Goal: Communication & Community: Ask a question

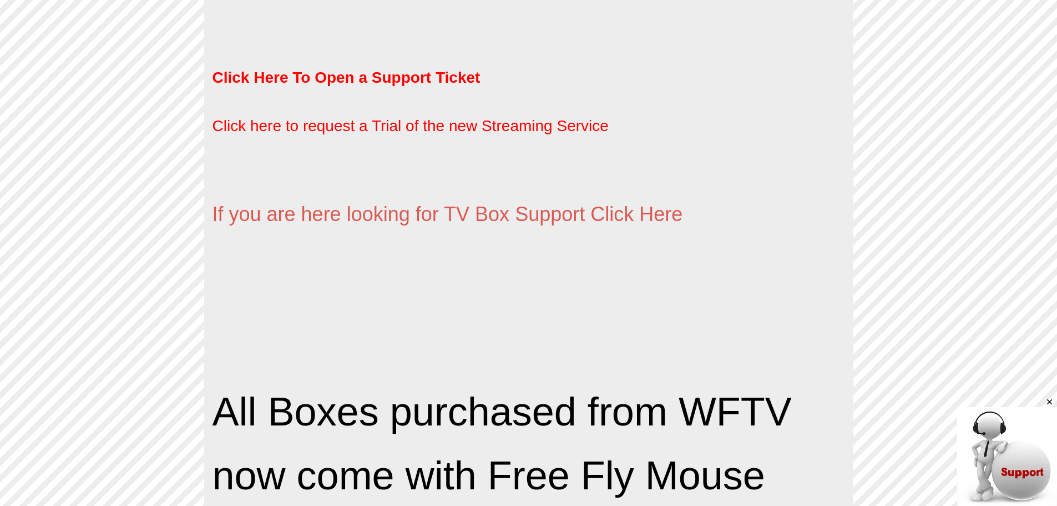
click at [984, 438] on img at bounding box center [1007, 457] width 100 height 100
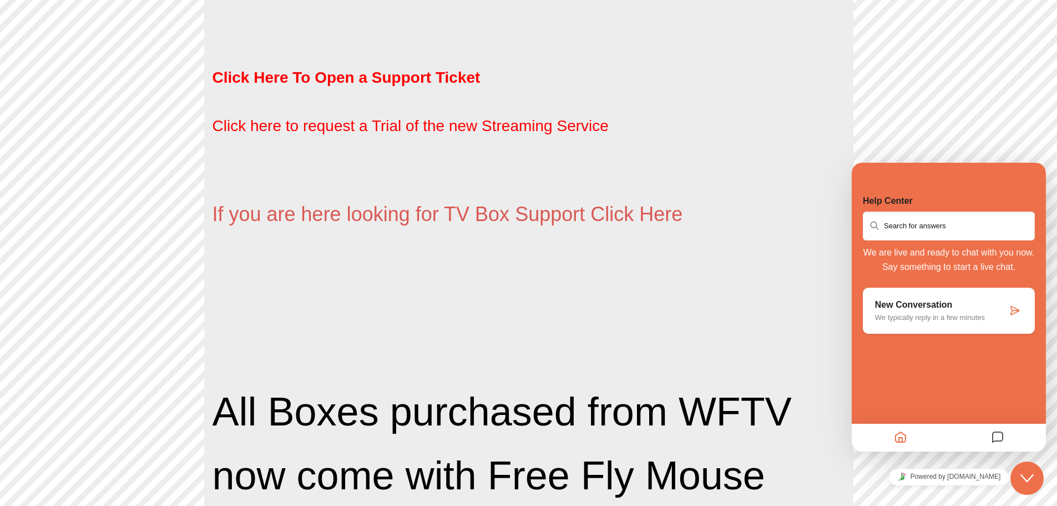
click at [945, 225] on input "text" at bounding box center [949, 226] width 170 height 27
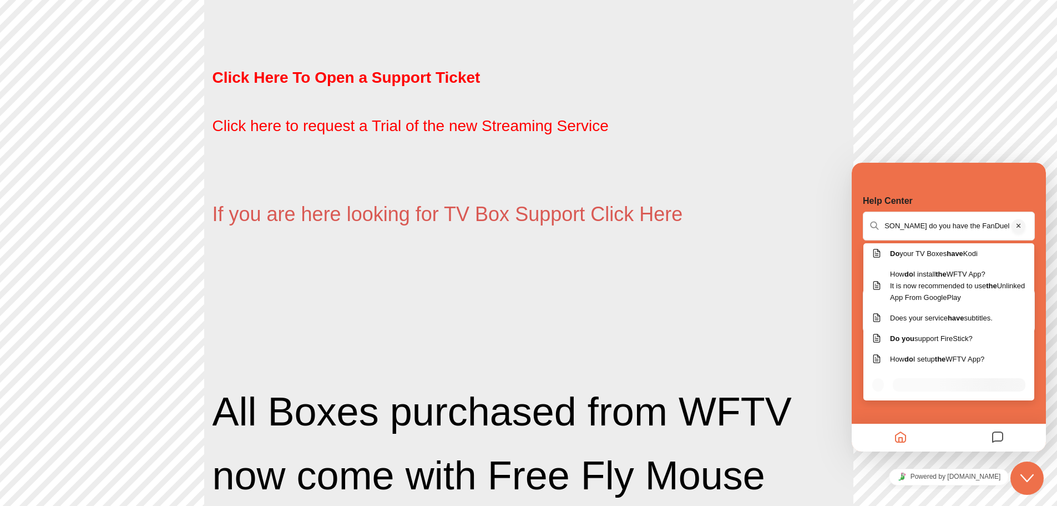
scroll to position [0, 27]
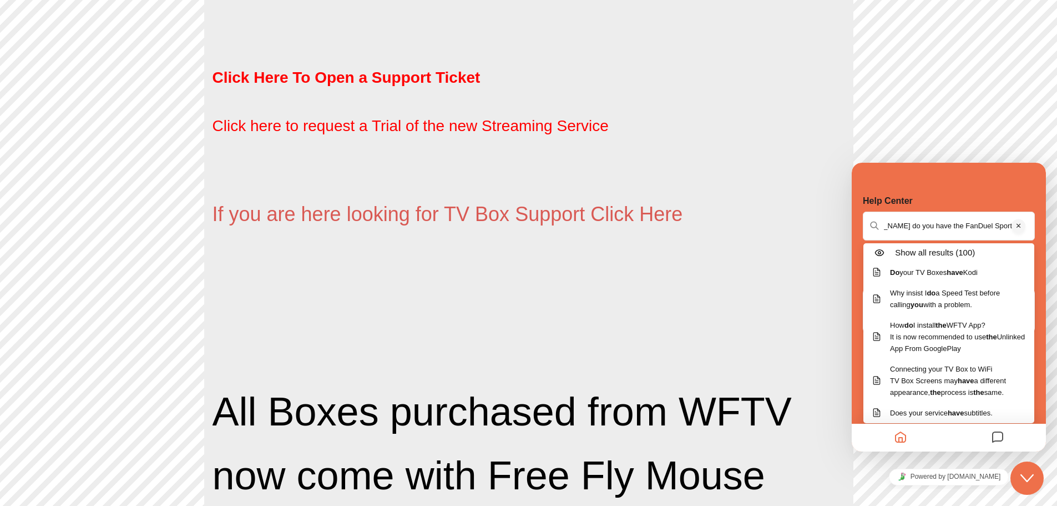
type input "Hi [PERSON_NAME] do you have the FanDuel Sports Network FDSN"
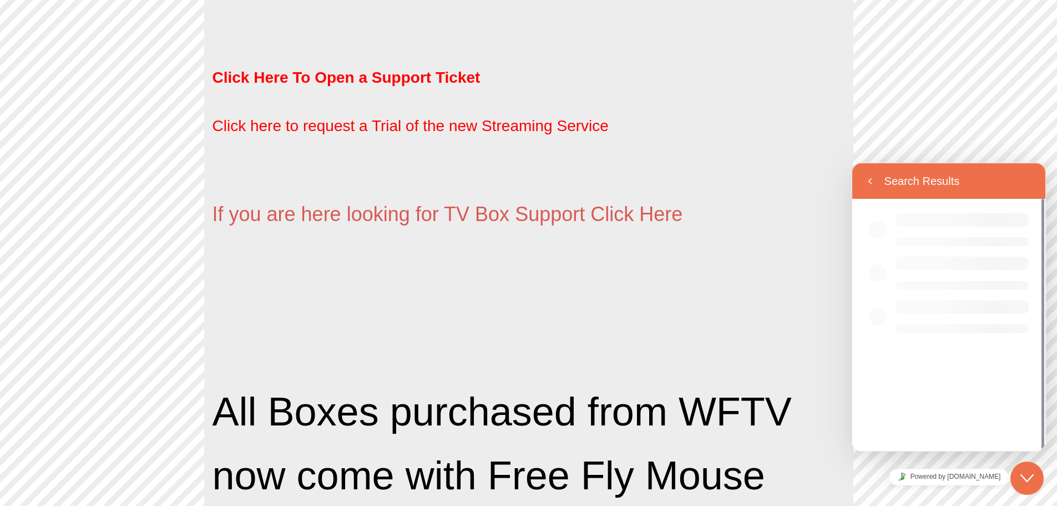
scroll to position [0, 0]
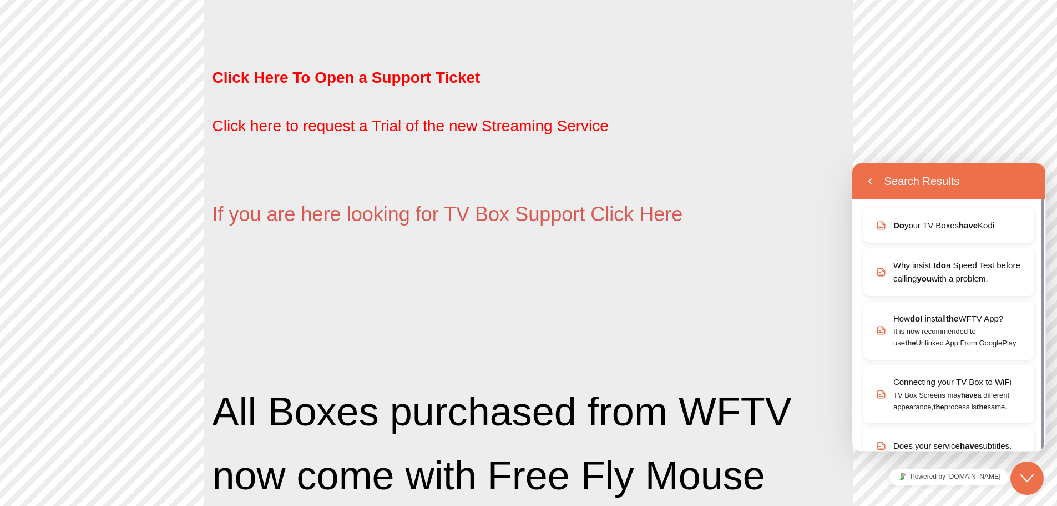
click at [1025, 479] on icon "Chat widget" at bounding box center [1027, 478] width 13 height 8
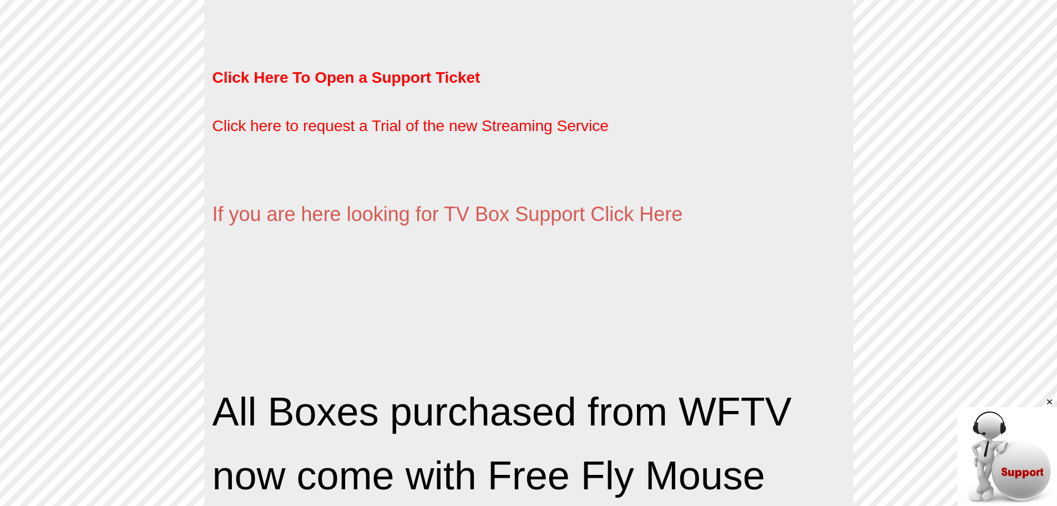
click at [1025, 479] on img at bounding box center [1007, 457] width 100 height 100
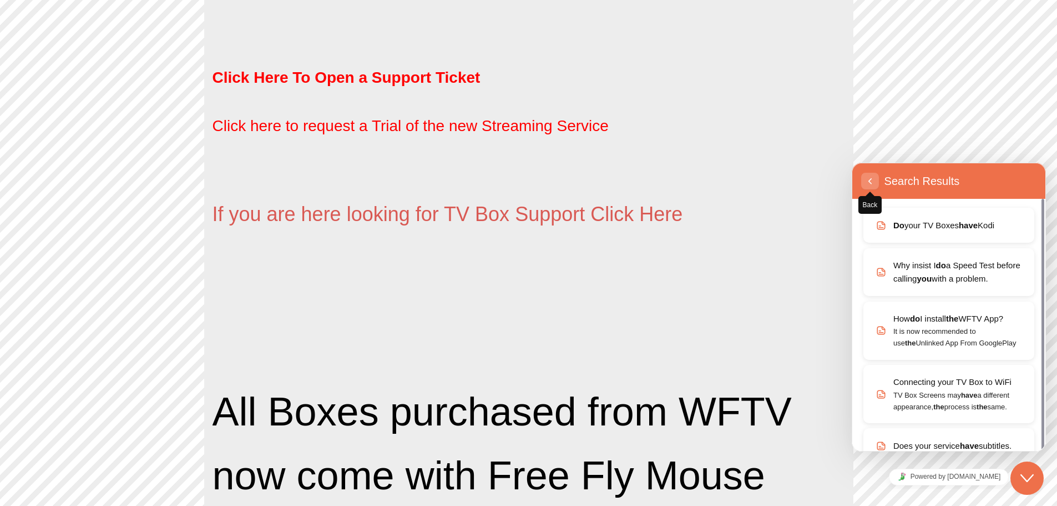
click at [877, 175] on button "Back" at bounding box center [870, 181] width 18 height 17
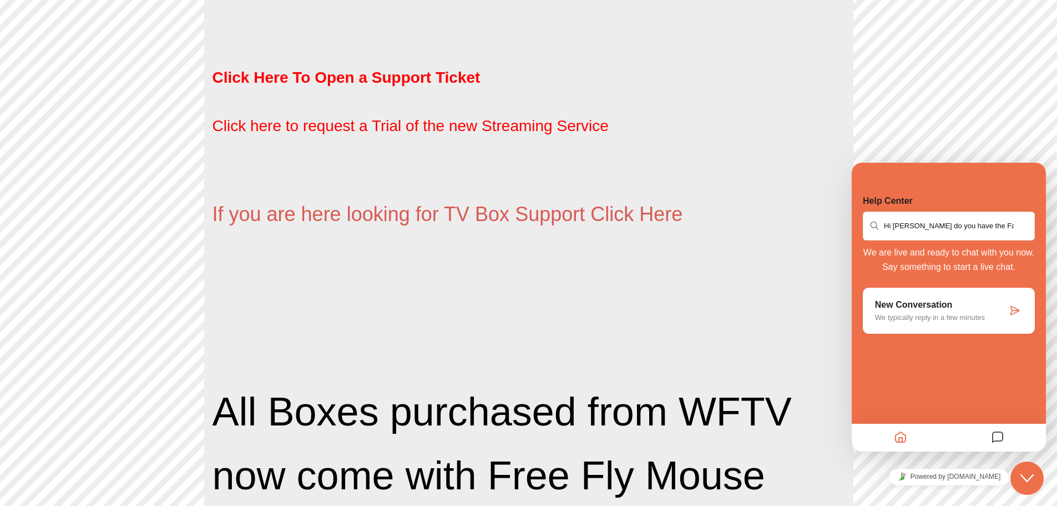
click at [911, 307] on p "New Conversation" at bounding box center [941, 305] width 132 height 10
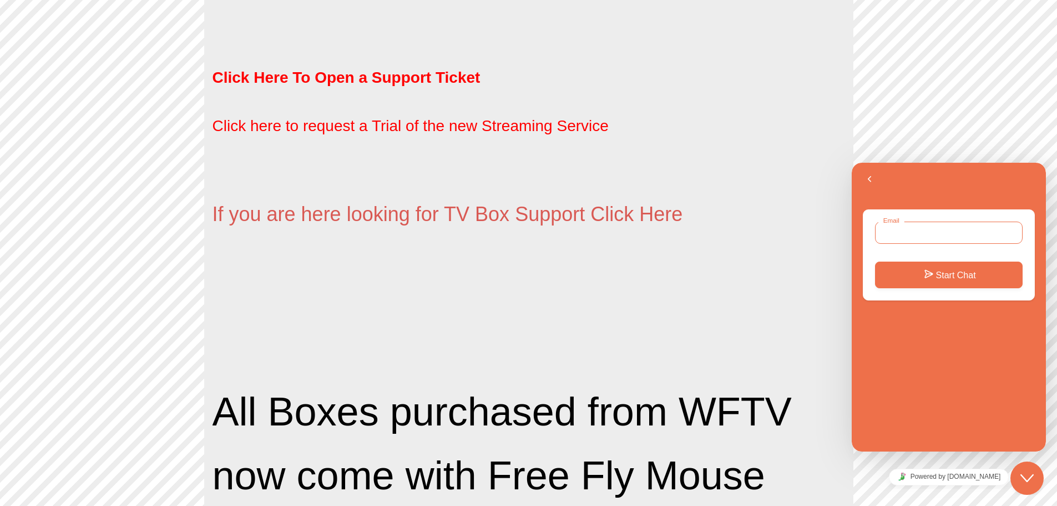
click at [912, 235] on input "Email" at bounding box center [949, 232] width 148 height 22
type input "[EMAIL_ADDRESS][DOMAIN_NAME]"
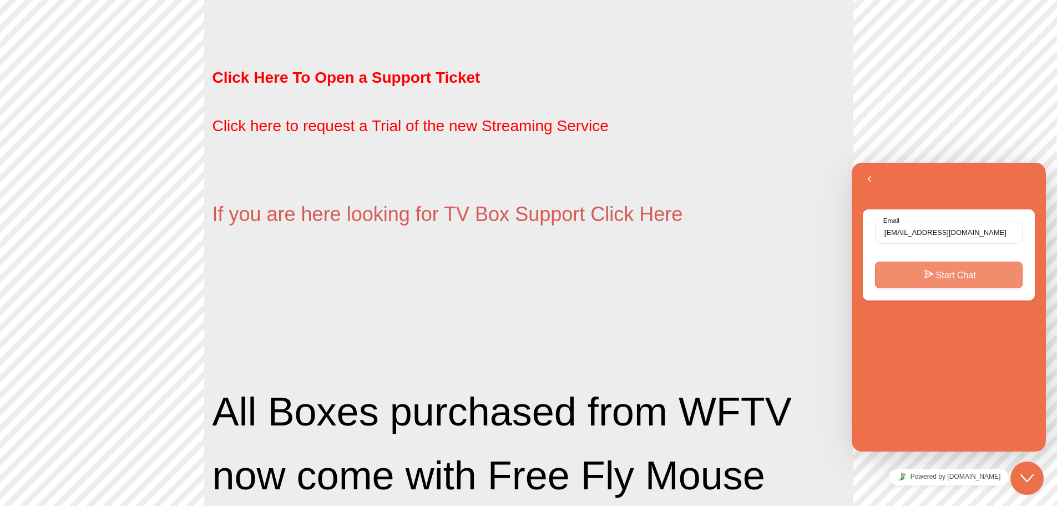
click at [942, 273] on button "Start Chat" at bounding box center [949, 274] width 148 height 27
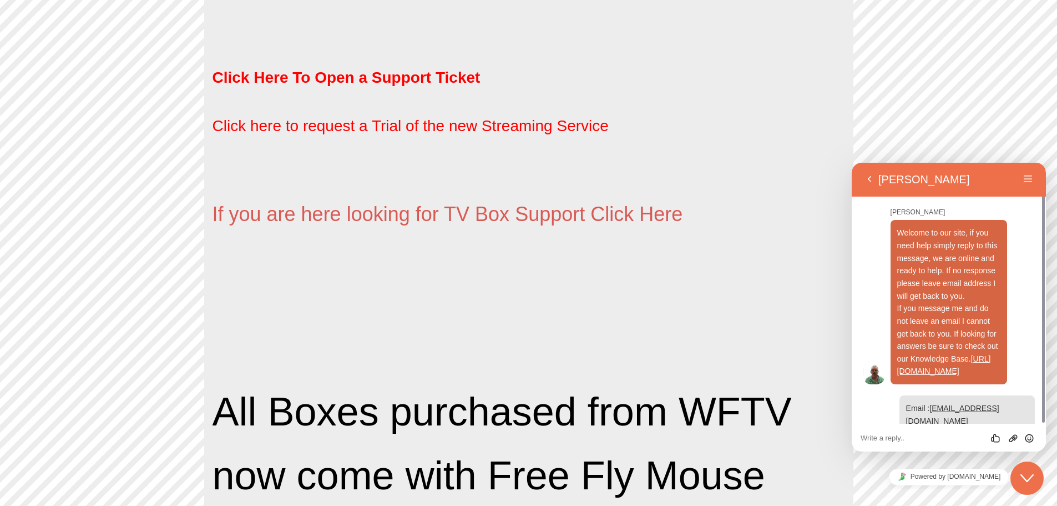
scroll to position [19, 0]
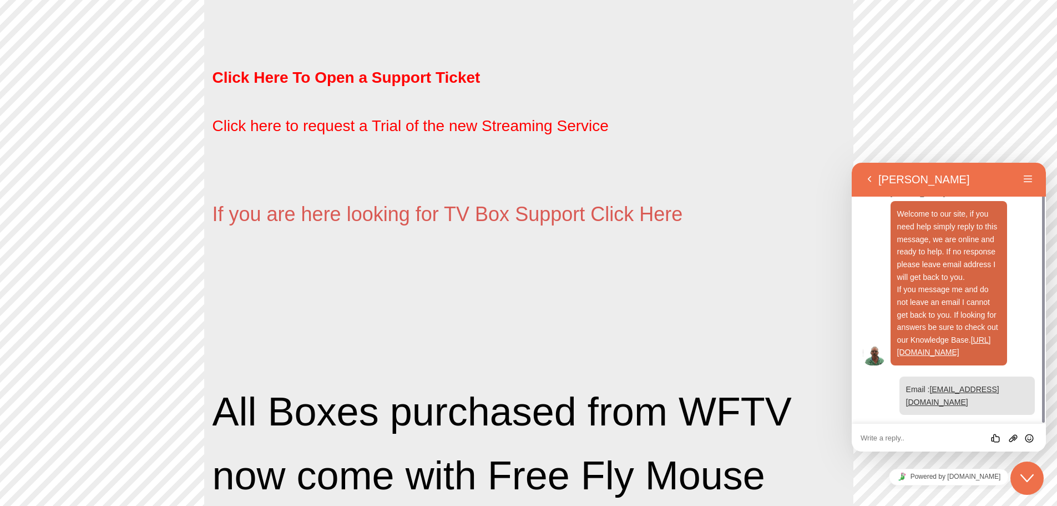
click at [884, 441] on textarea at bounding box center [949, 437] width 176 height 9
click at [900, 436] on textarea at bounding box center [949, 437] width 176 height 9
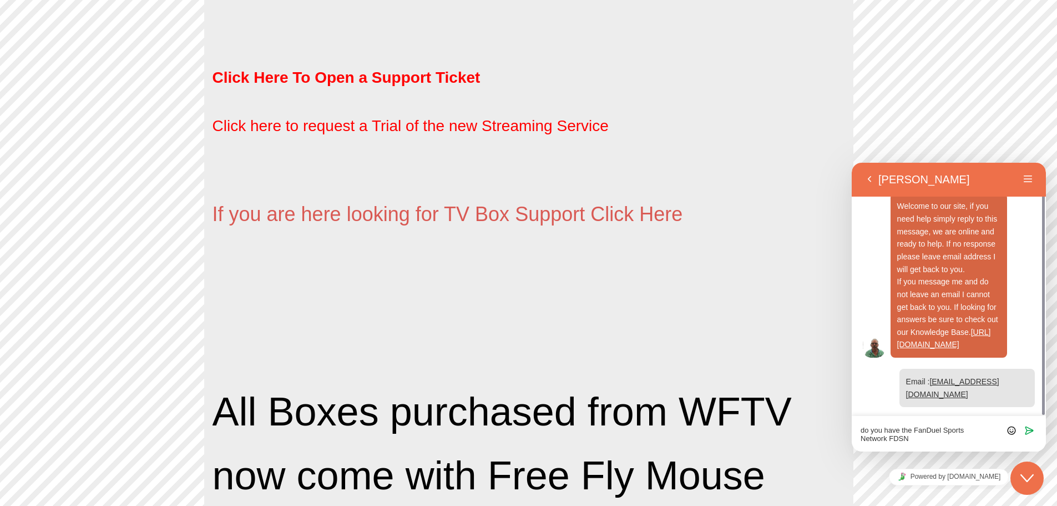
type textarea "do you have the FanDuel Sports Network FDSN?"
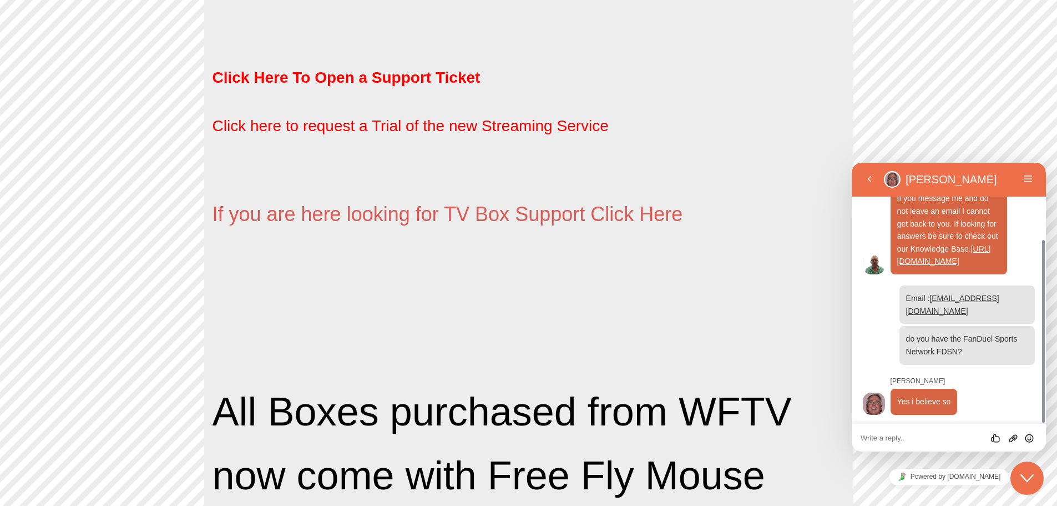
scroll to position [110, 0]
click at [907, 435] on textarea at bounding box center [949, 437] width 176 height 9
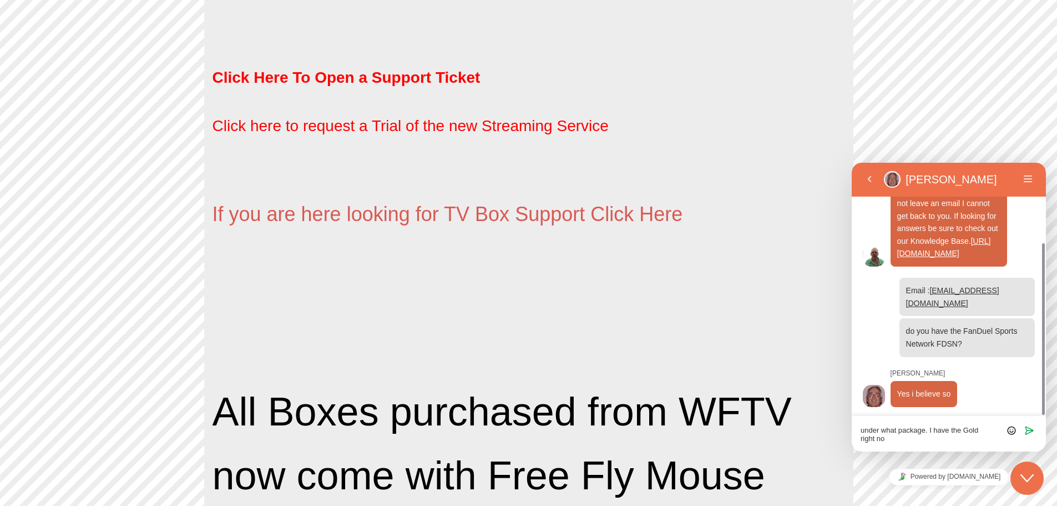
type textarea "under what package. I have the Gold right now"
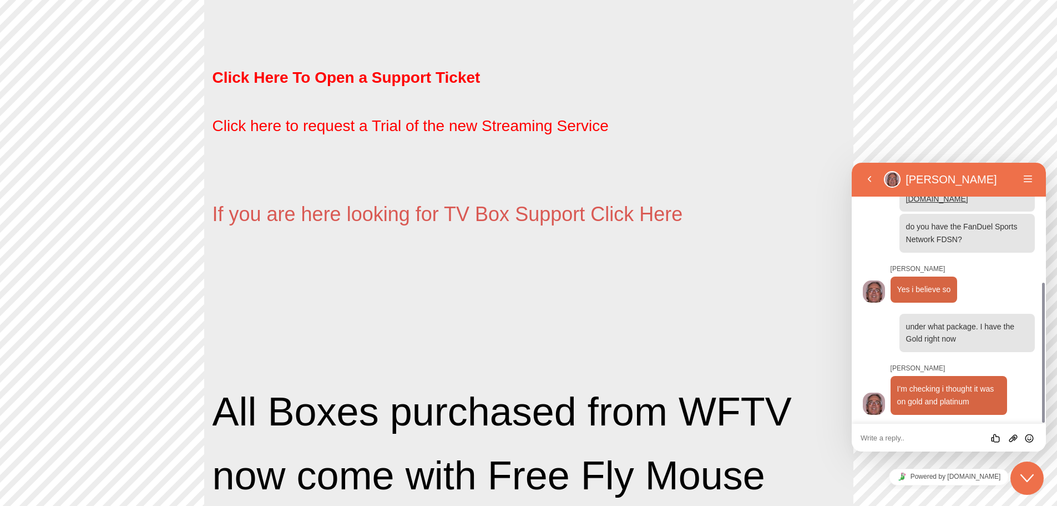
scroll to position [222, 0]
type textarea "i"
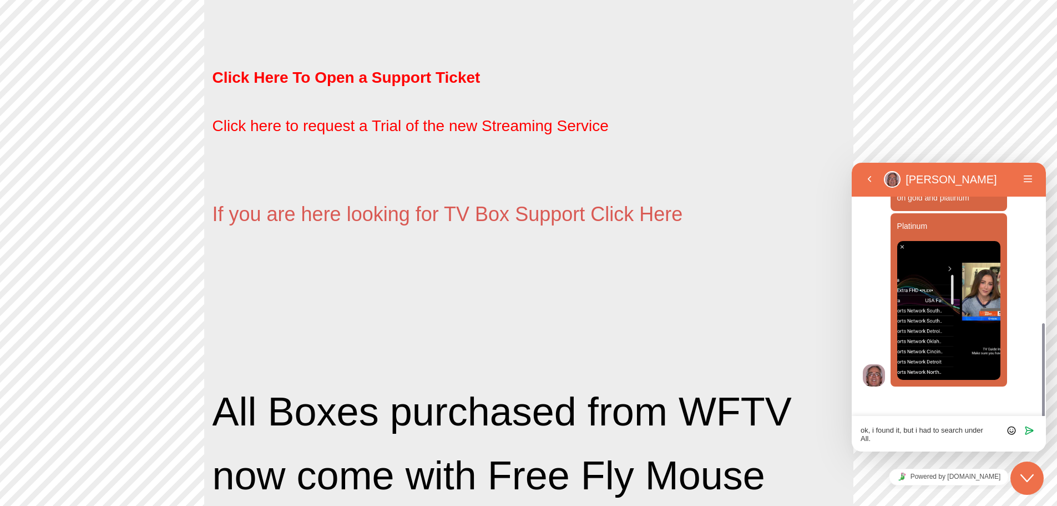
scroll to position [405, 0]
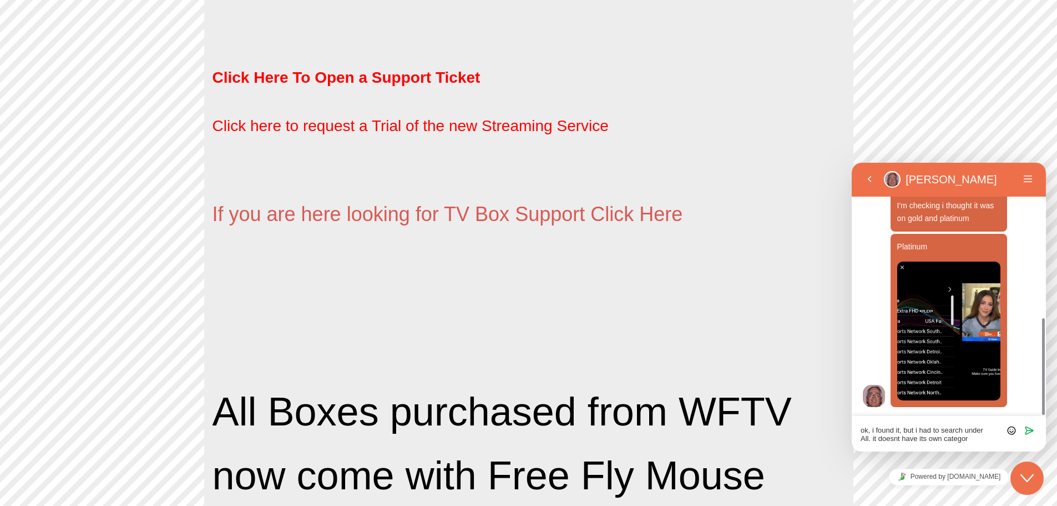
type textarea "ok, i found it, but i had to search under All. it doesnt have its own category"
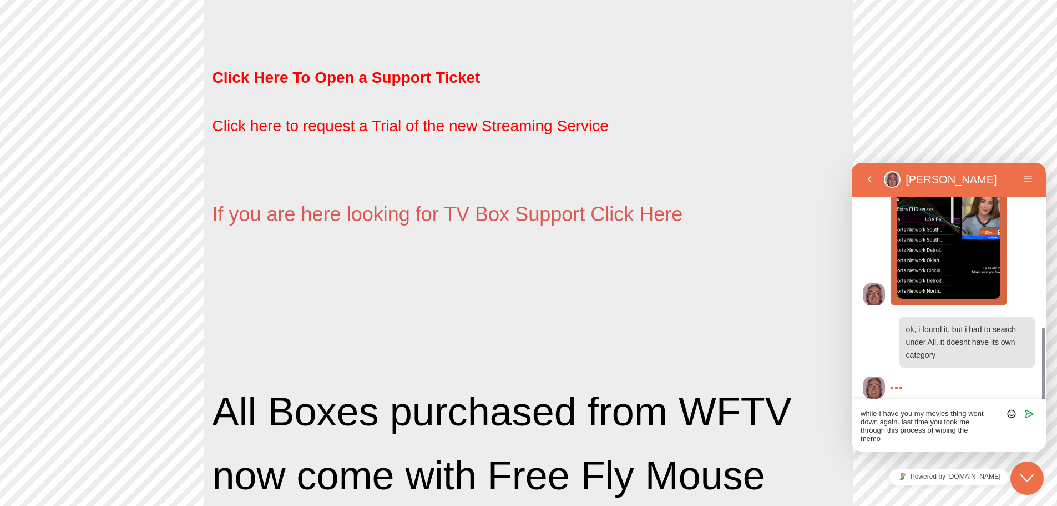
scroll to position [0, 0]
type textarea "while I have you my movies thing went down again. last time you took me through…"
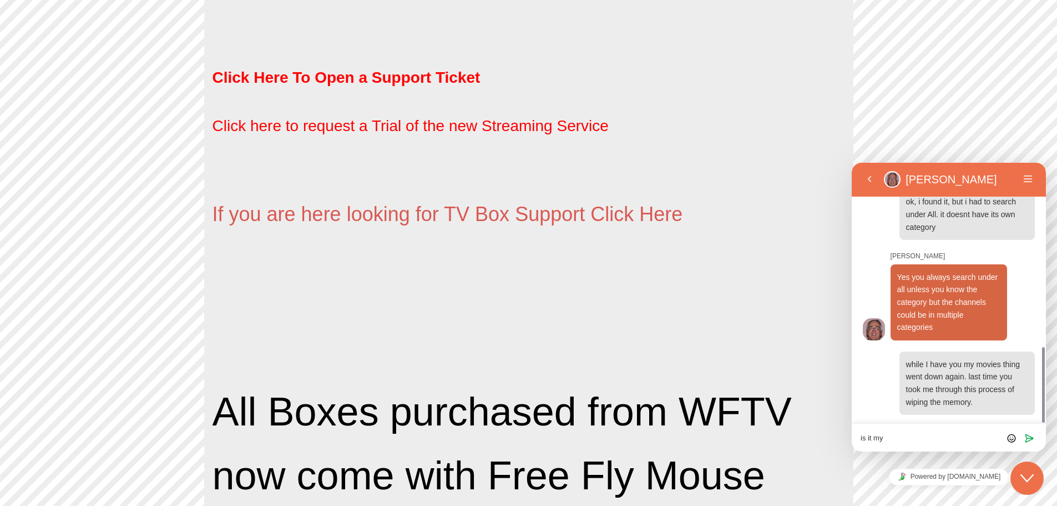
scroll to position [665, 0]
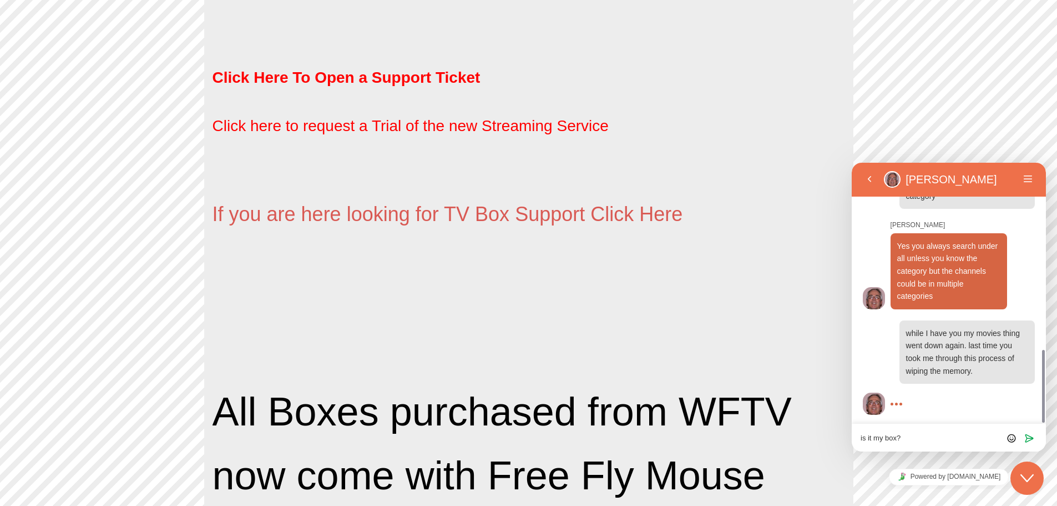
type textarea "is it my box?"
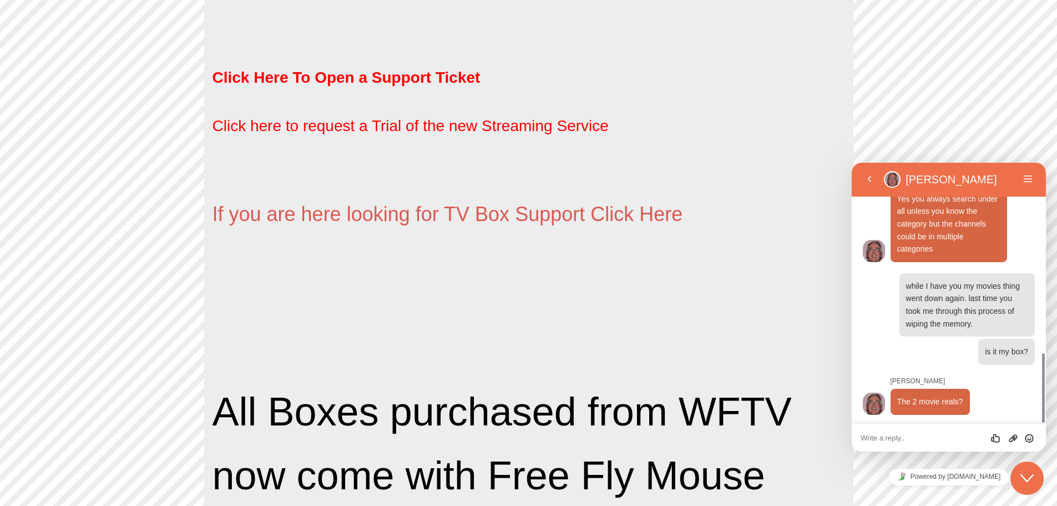
scroll to position [713, 0]
type textarea "yes"
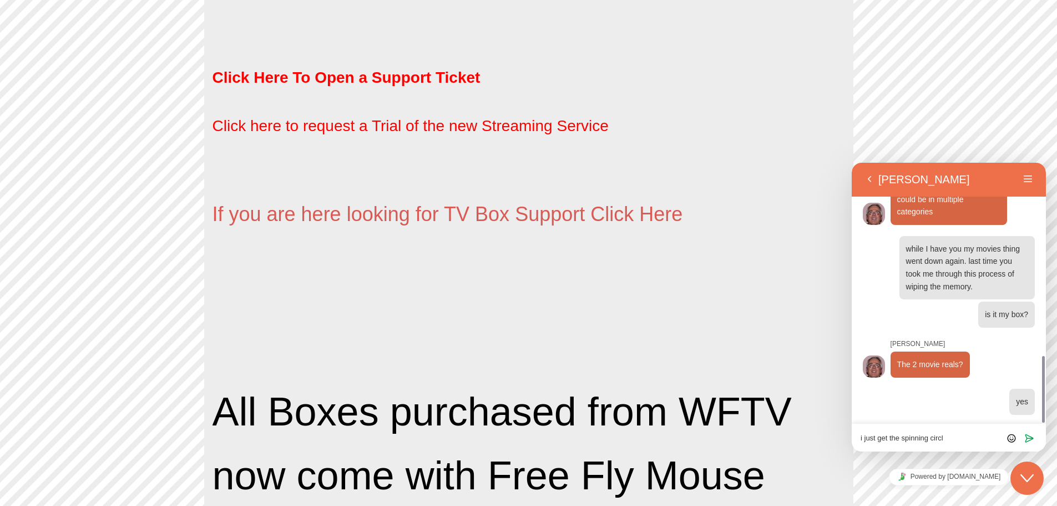
type textarea "i just get the spinning circle"
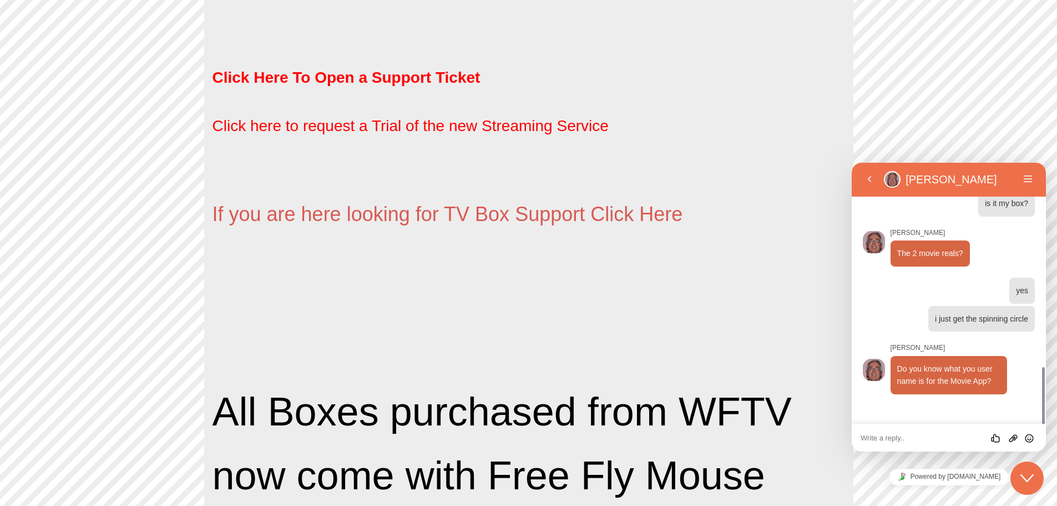
scroll to position [840, 0]
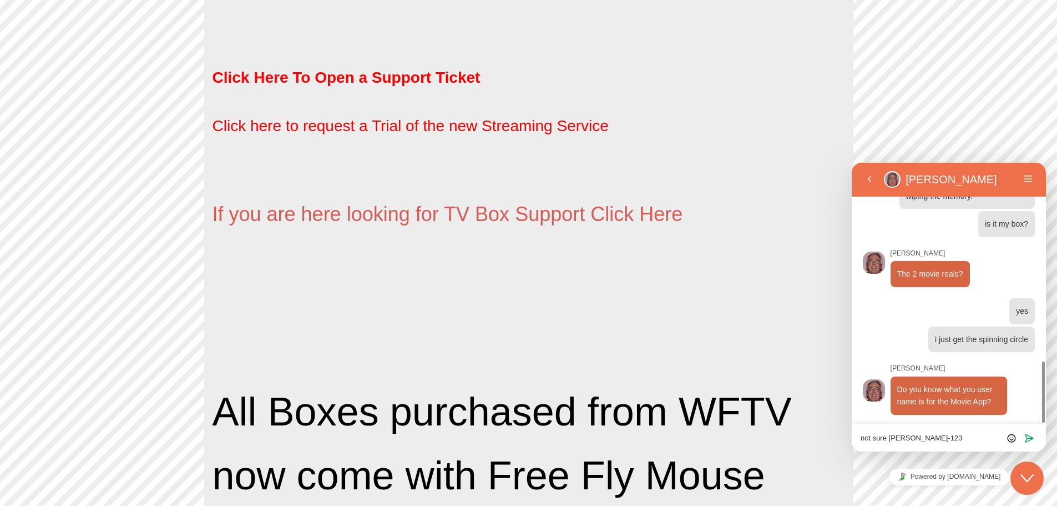
type textarea "not sure [PERSON_NAME]-123?"
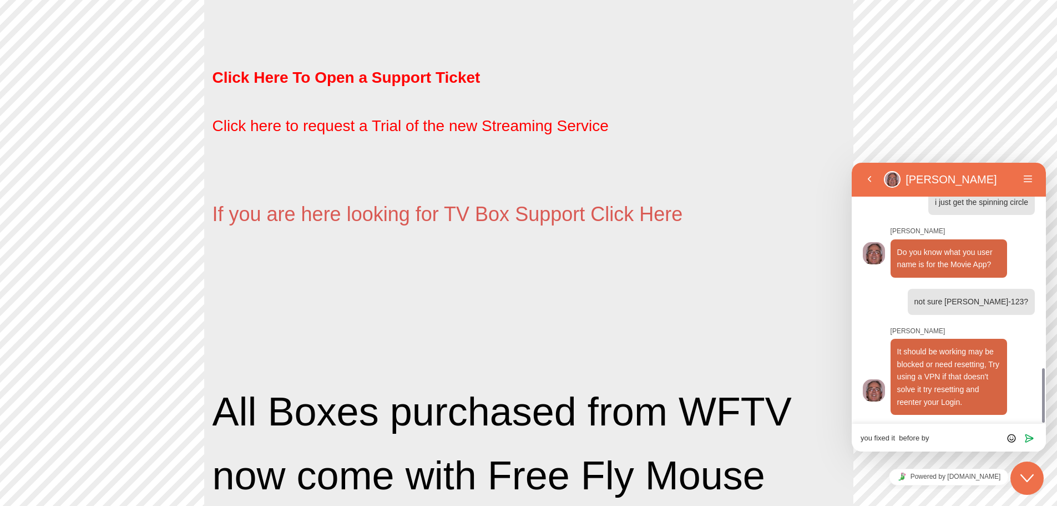
scroll to position [977, 0]
type textarea "y"
type textarea "how do i use a VPN?"
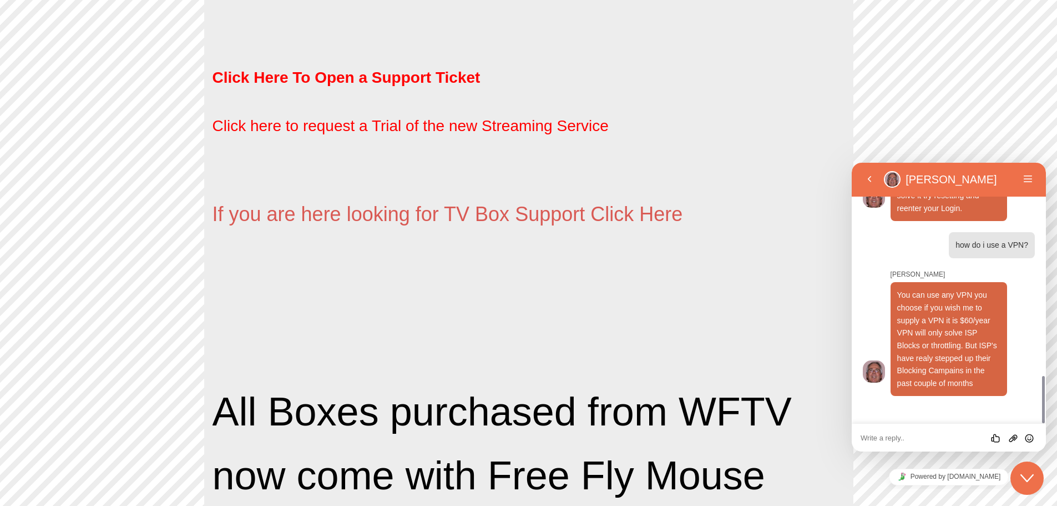
scroll to position [1152, 0]
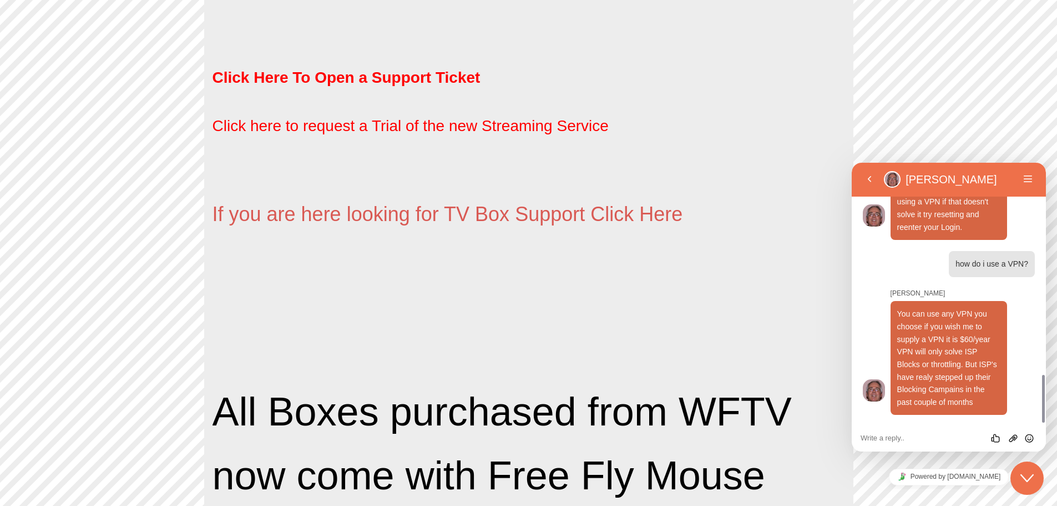
click at [907, 431] on div "Rate this chat Upload File Insert emoji" at bounding box center [949, 437] width 194 height 28
click at [904, 435] on textarea at bounding box center [949, 437] width 176 height 9
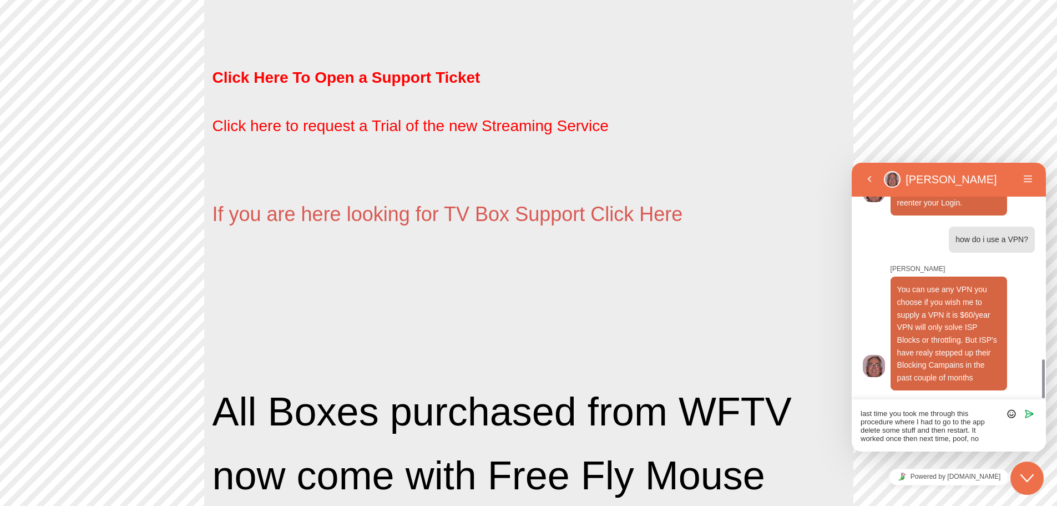
scroll to position [0, 0]
type textarea "last time you took me through this procedure where I had to go to the app delet…"
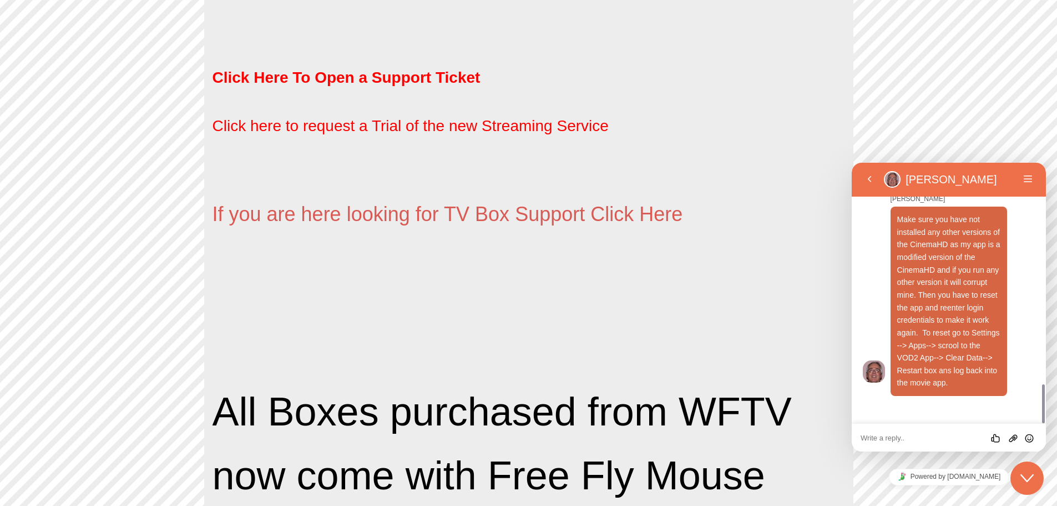
scroll to position [1453, 0]
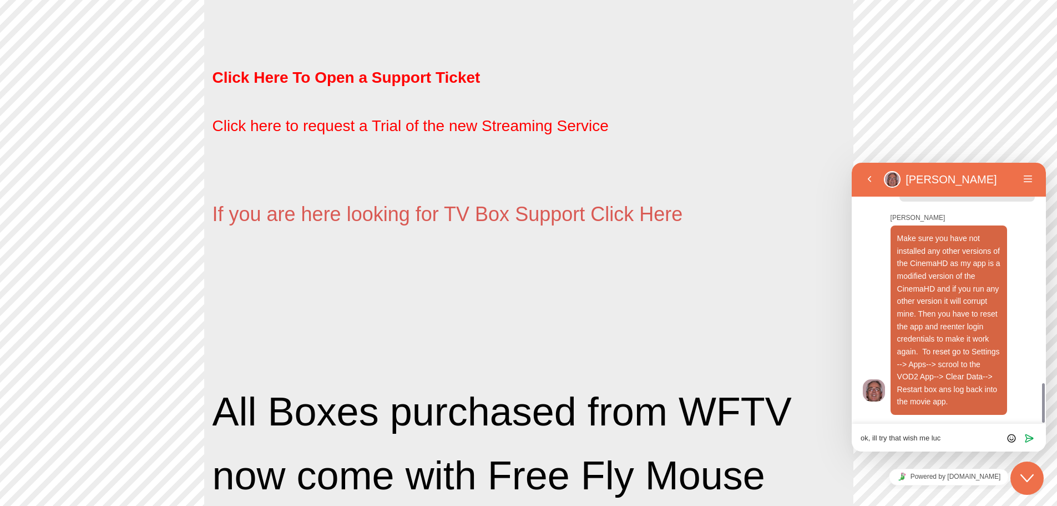
type textarea "ok, ill try that wish me luck"
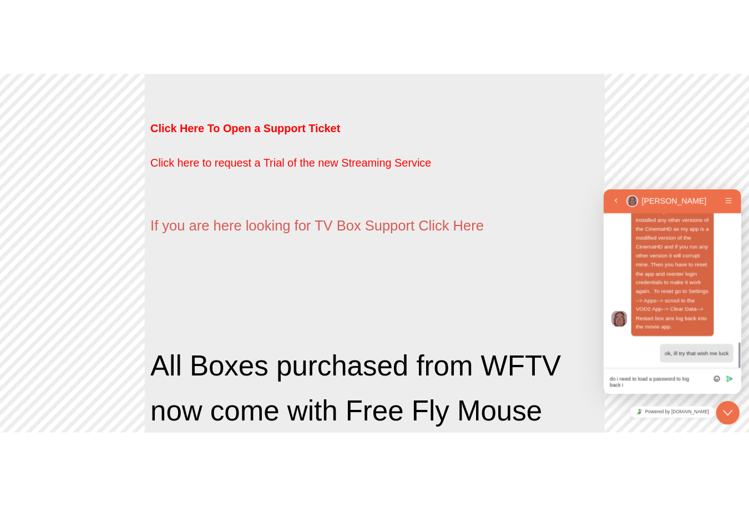
scroll to position [1560, 0]
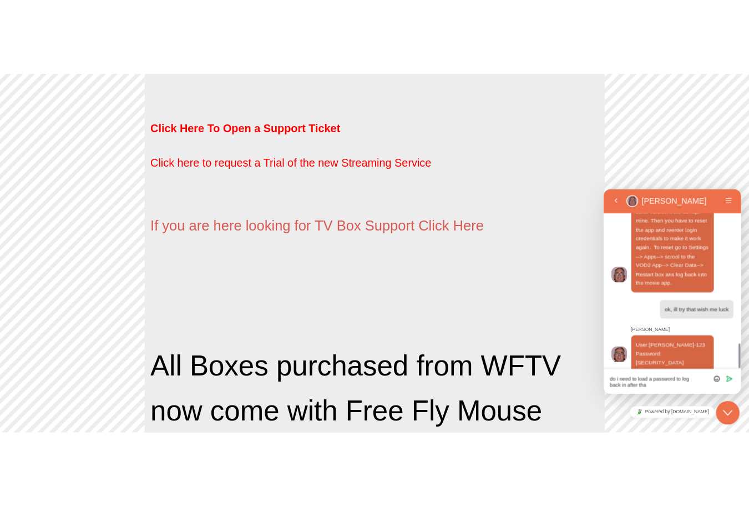
type textarea "do i need to load a password to log back in after tha"
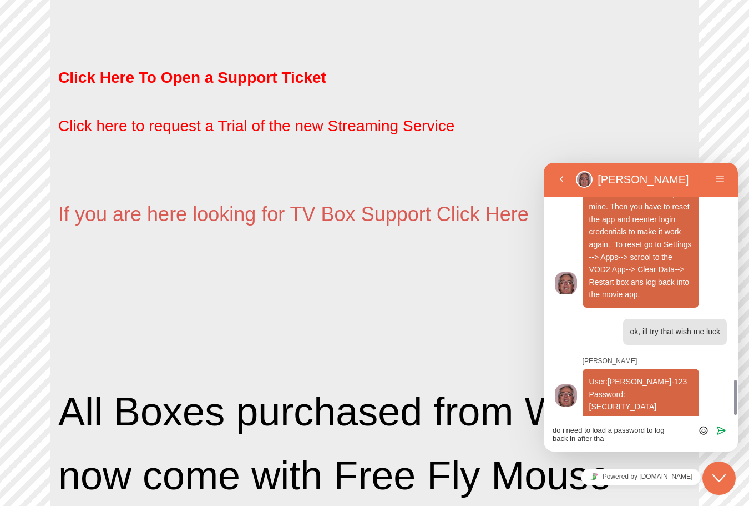
scroll to position [0, 0]
